Goal: Information Seeking & Learning: Understand process/instructions

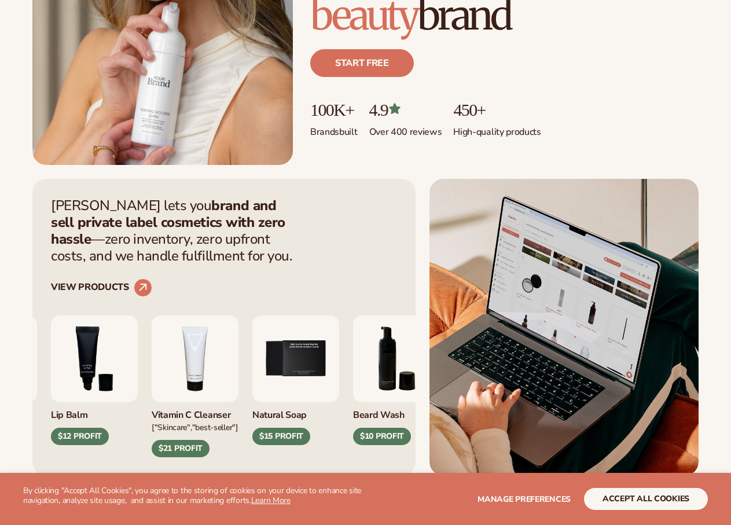
scroll to position [289, 0]
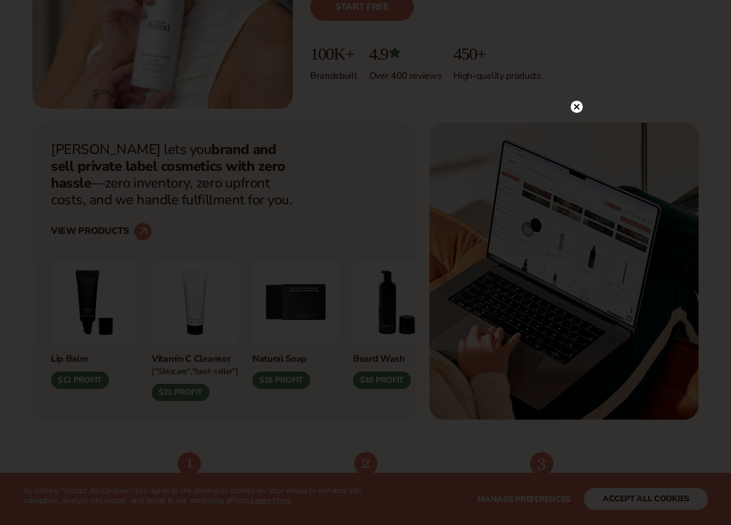
click at [575, 109] on circle at bounding box center [576, 107] width 12 height 12
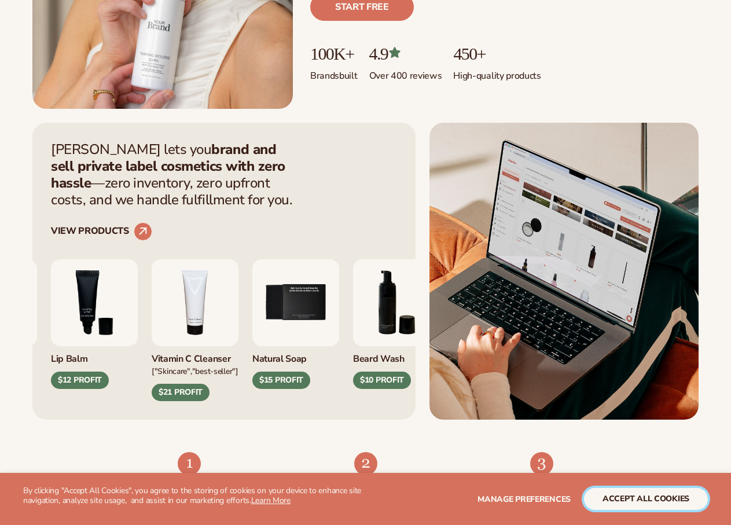
click at [638, 502] on button "accept all cookies" at bounding box center [646, 499] width 124 height 22
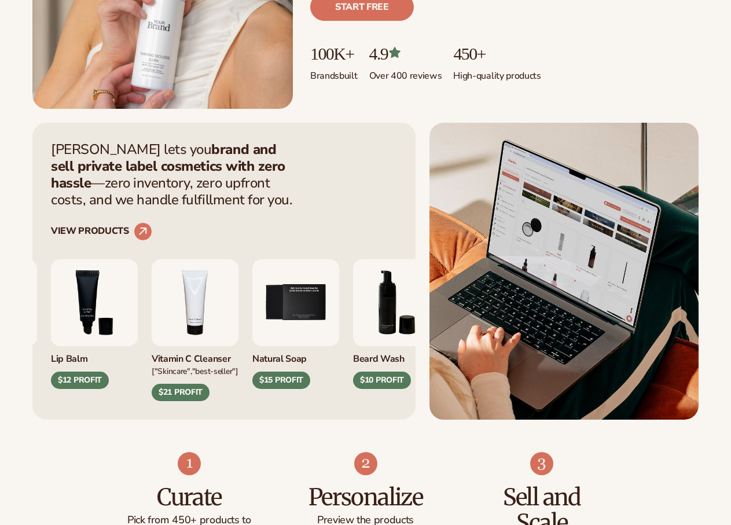
scroll to position [4517, 0]
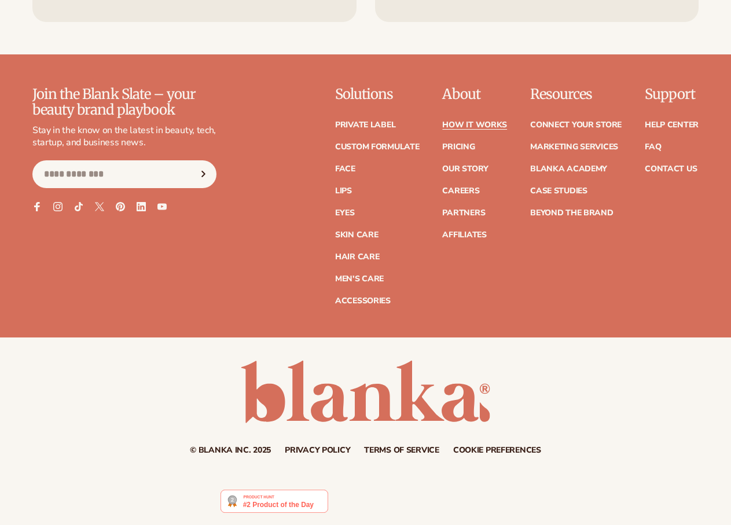
click at [442, 121] on link "How It Works" at bounding box center [474, 125] width 65 height 8
click at [136, 211] on icon at bounding box center [141, 206] width 10 height 10
